Goal: Navigation & Orientation: Find specific page/section

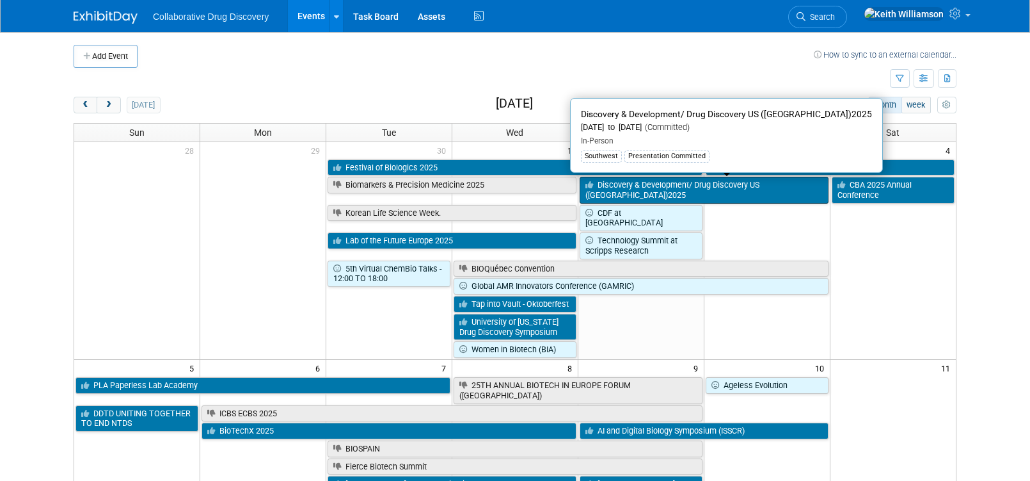
click at [789, 185] on link "Discovery & Development/ Drug Discovery US ([GEOGRAPHIC_DATA])2025" at bounding box center [704, 190] width 249 height 26
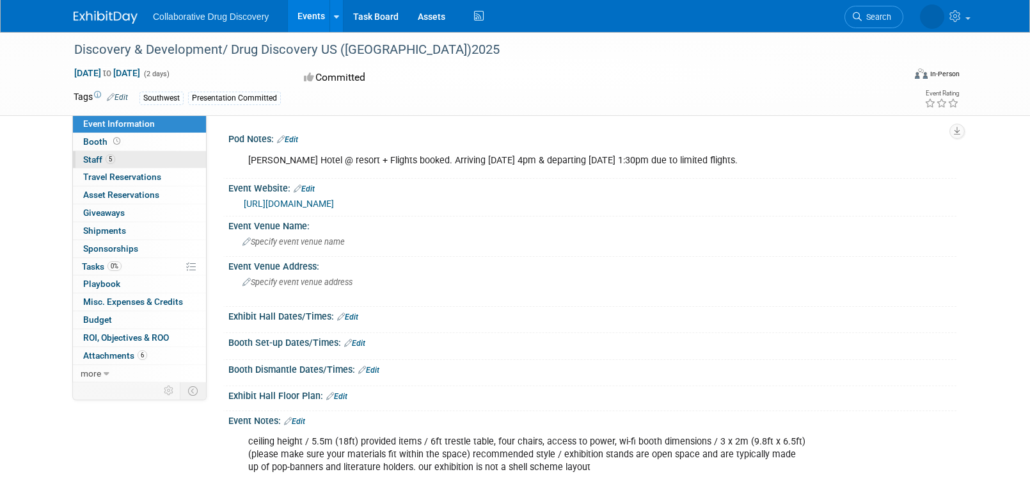
click at [95, 158] on span "Staff 5" at bounding box center [99, 159] width 32 height 10
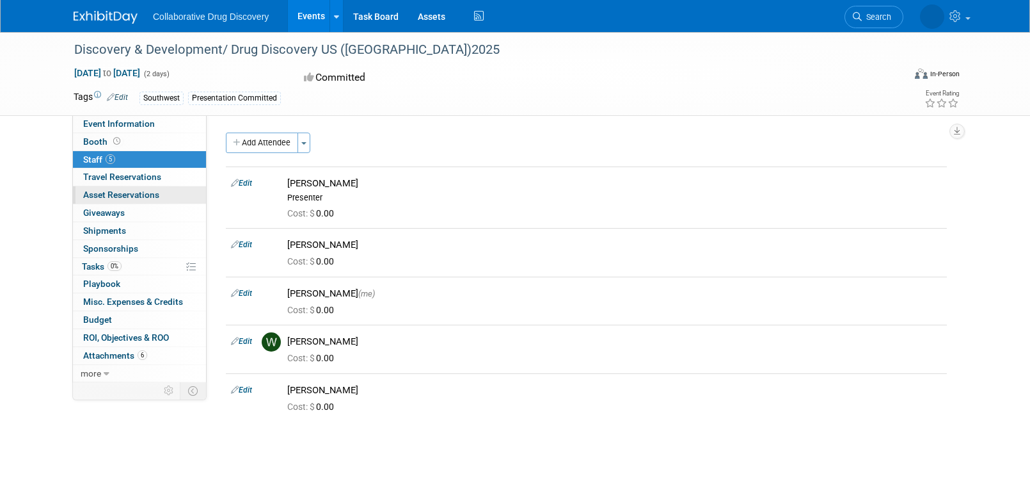
click at [112, 197] on span "Asset Reservations 0" at bounding box center [121, 194] width 76 height 10
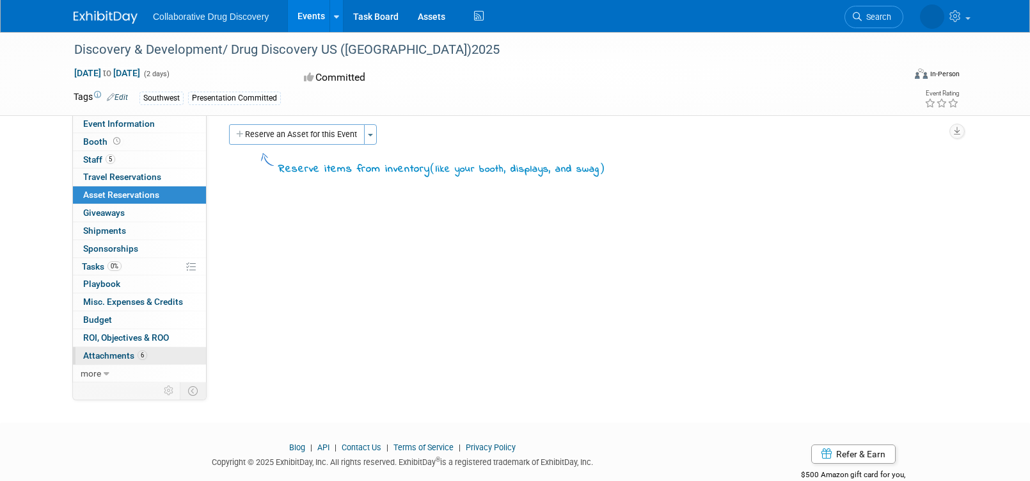
scroll to position [6, 0]
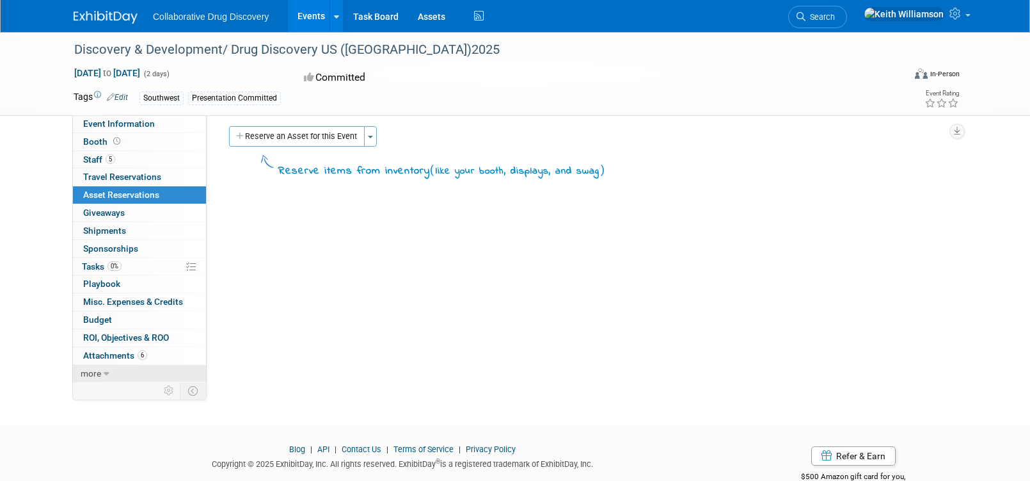
click at [99, 367] on link "more" at bounding box center [139, 373] width 133 height 17
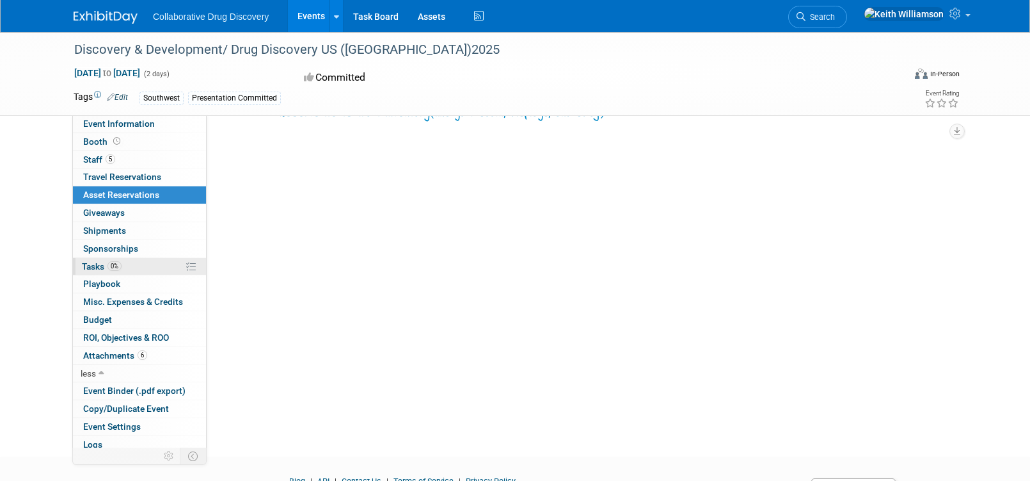
scroll to position [65, 0]
click at [132, 123] on span "Event Information" at bounding box center [119, 123] width 72 height 10
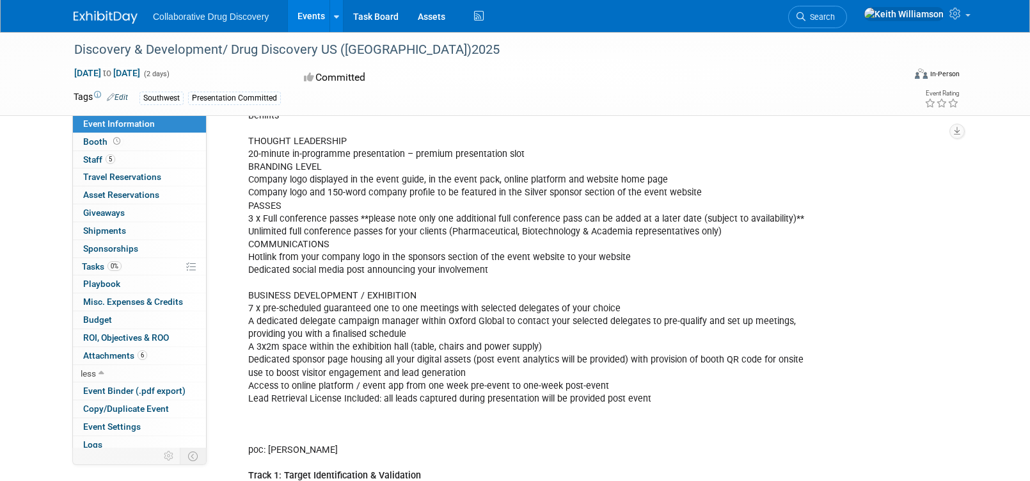
scroll to position [460, 0]
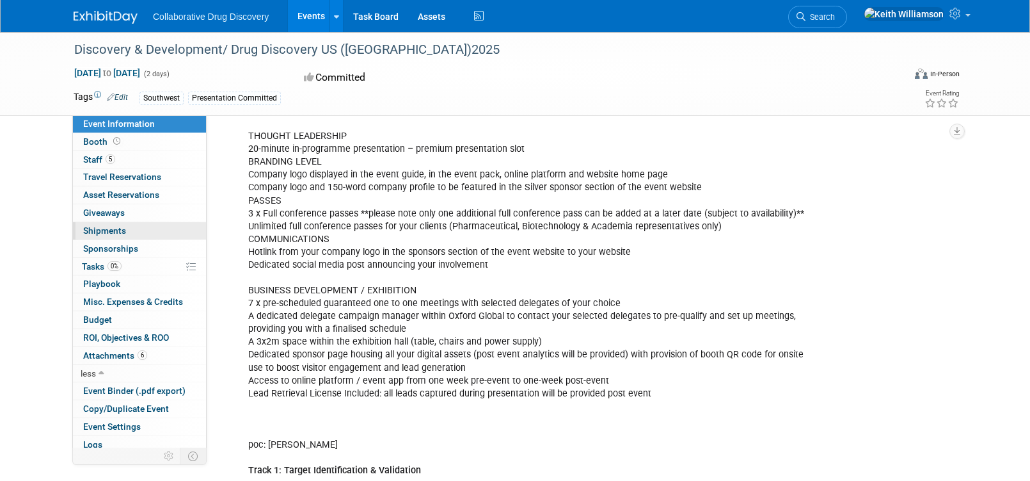
click at [109, 230] on span "Shipments 0" at bounding box center [104, 230] width 43 height 10
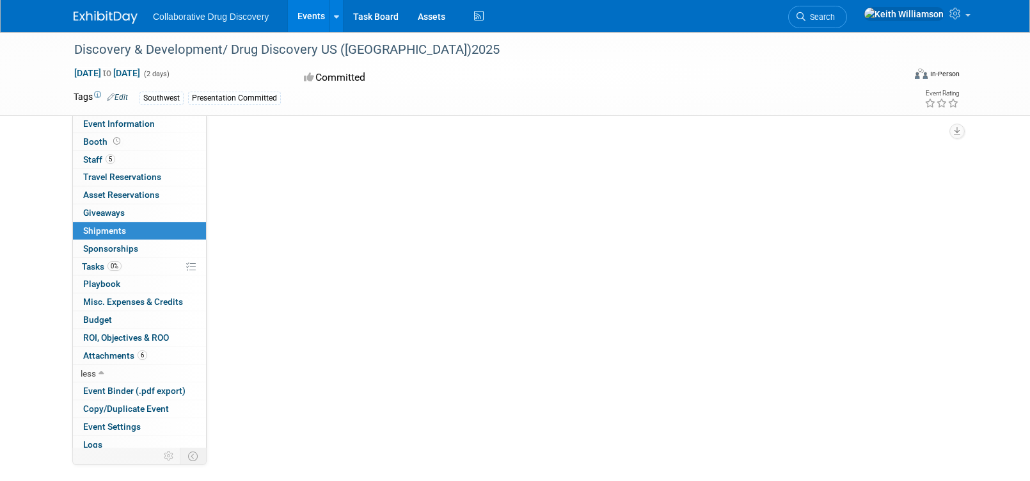
scroll to position [0, 0]
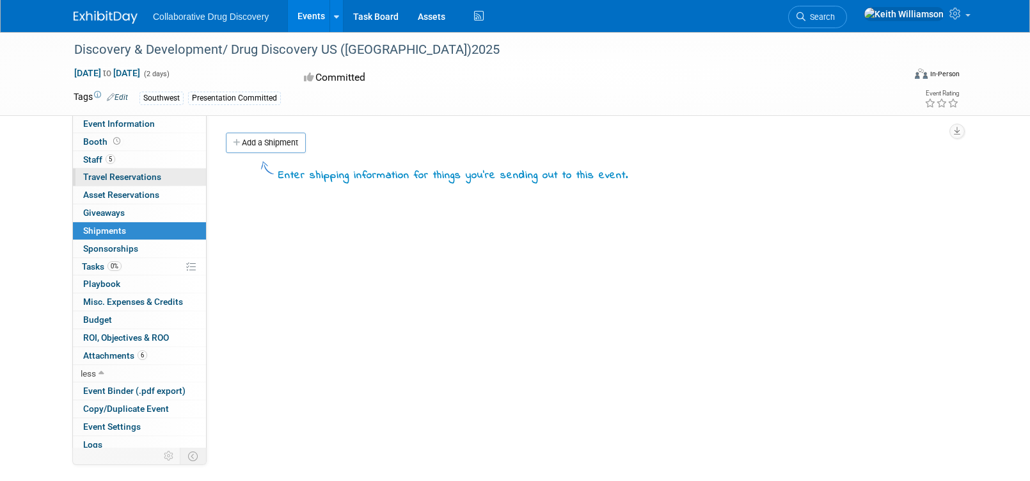
click at [109, 172] on span "Travel Reservations 0" at bounding box center [122, 177] width 78 height 10
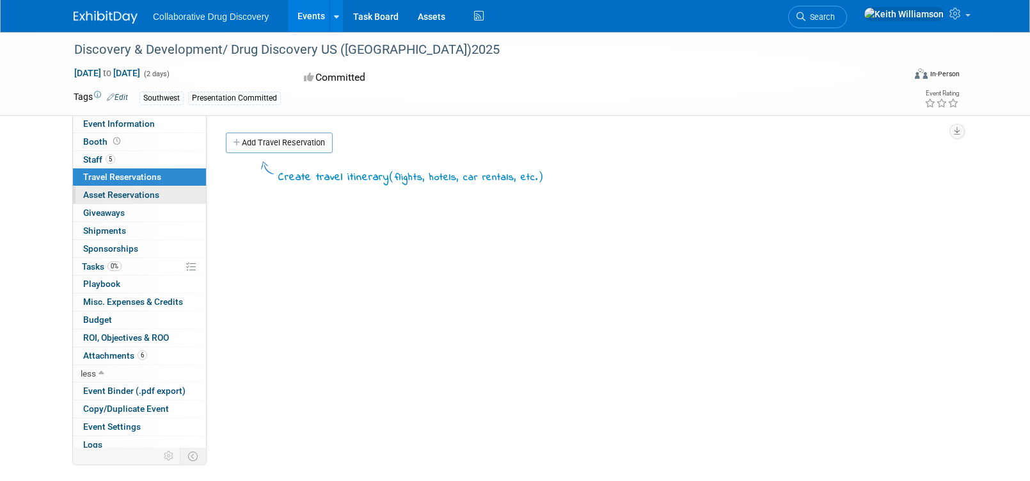
click at [122, 193] on span "Asset Reservations 0" at bounding box center [121, 194] width 76 height 10
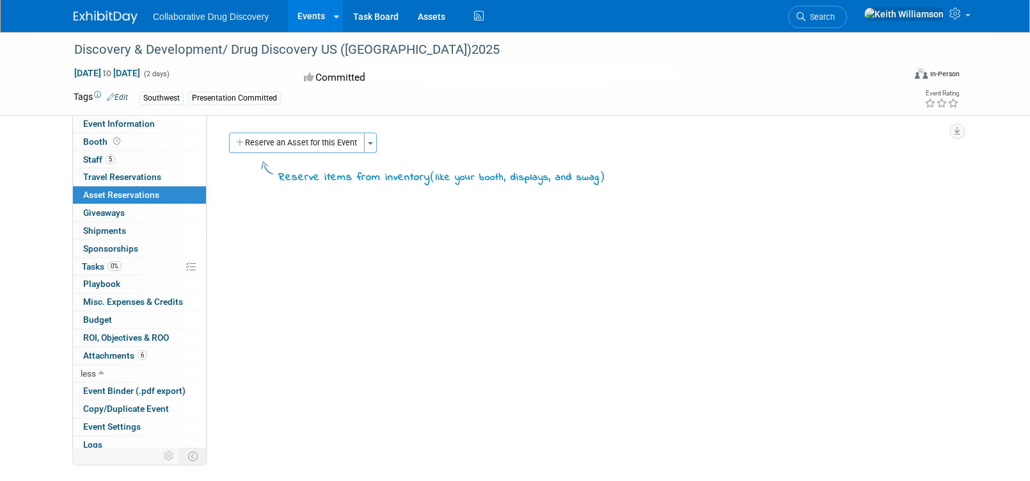
click at [122, 193] on span "Asset Reservations 0" at bounding box center [121, 194] width 76 height 10
click at [95, 158] on span "Staff 5" at bounding box center [99, 159] width 32 height 10
